Goal: Find specific page/section

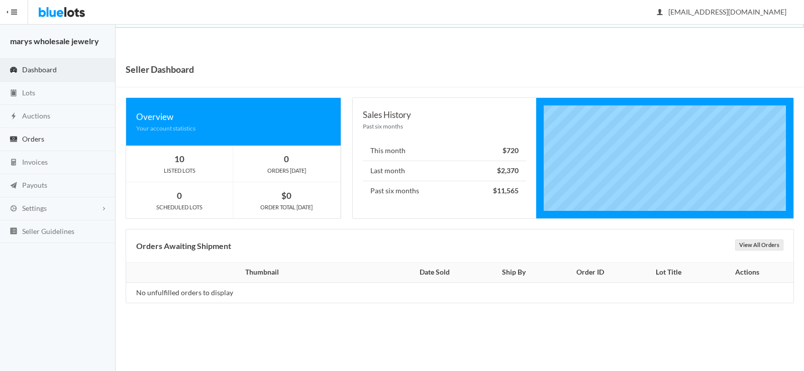
click at [54, 138] on link "Orders" at bounding box center [58, 139] width 116 height 23
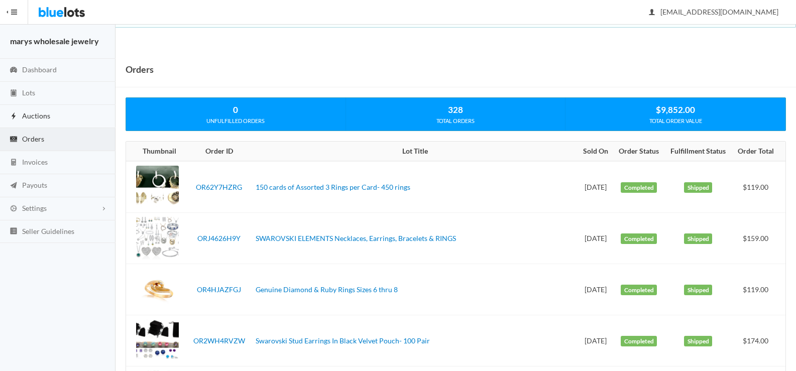
click at [34, 115] on span "Auctions" at bounding box center [36, 116] width 28 height 9
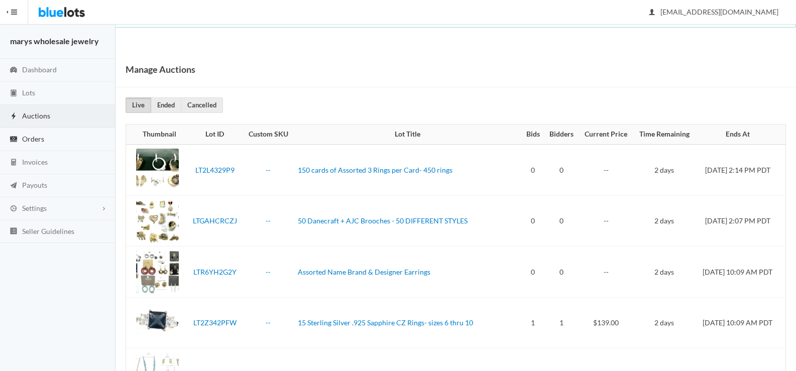
click at [34, 142] on span "Orders" at bounding box center [33, 139] width 22 height 9
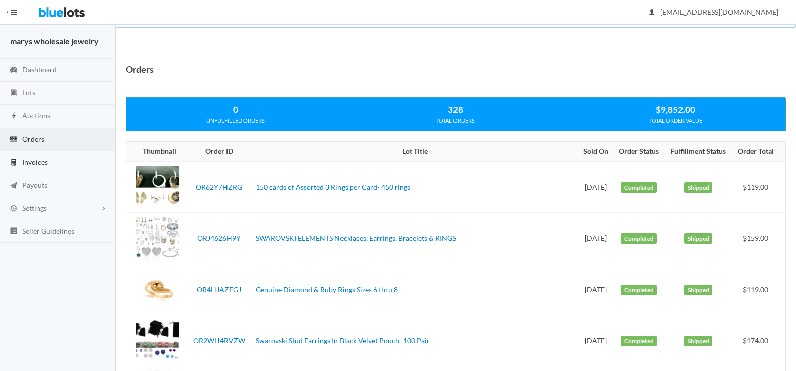
click at [27, 165] on span "Invoices" at bounding box center [35, 162] width 26 height 9
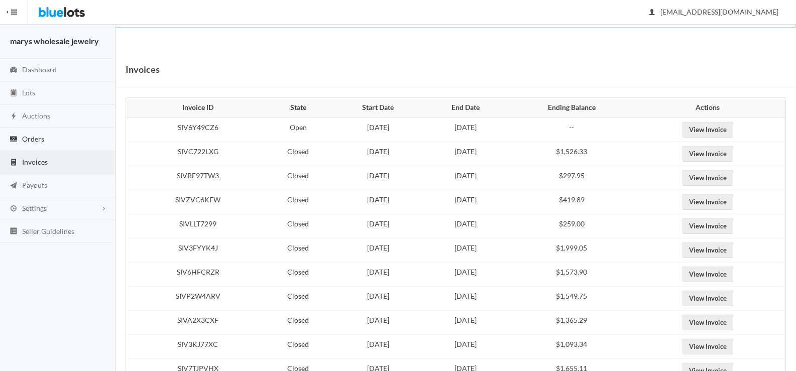
click at [36, 139] on span "Orders" at bounding box center [33, 139] width 22 height 9
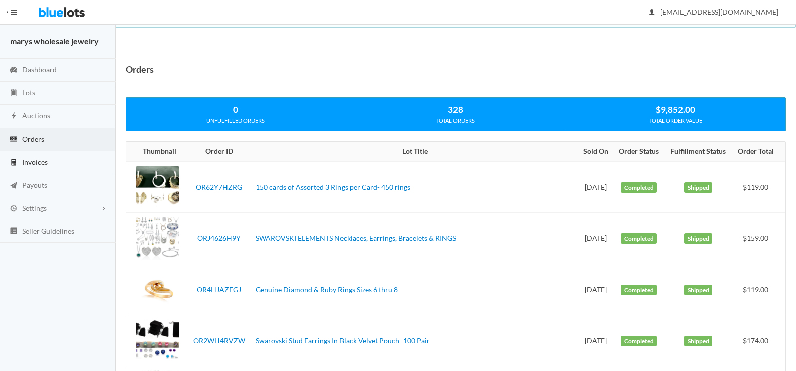
click at [32, 164] on span "Invoices" at bounding box center [35, 162] width 26 height 9
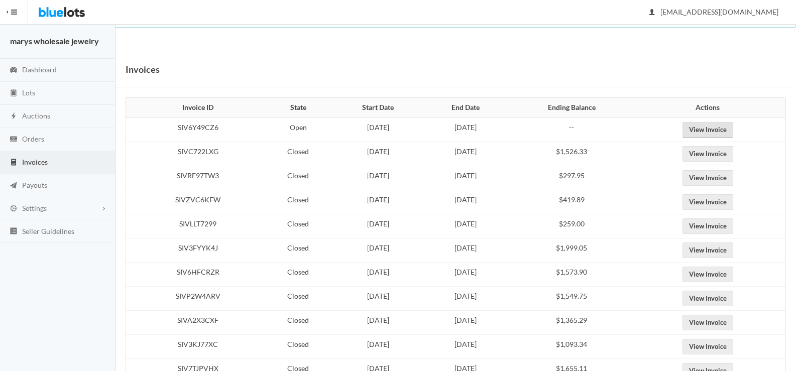
click at [732, 128] on link "View Invoice" at bounding box center [708, 130] width 51 height 16
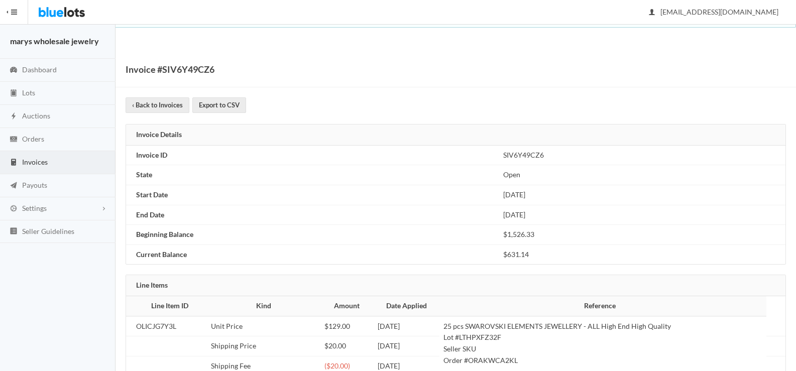
click at [31, 95] on span "Lots" at bounding box center [28, 92] width 13 height 9
